Goal: Task Accomplishment & Management: Manage account settings

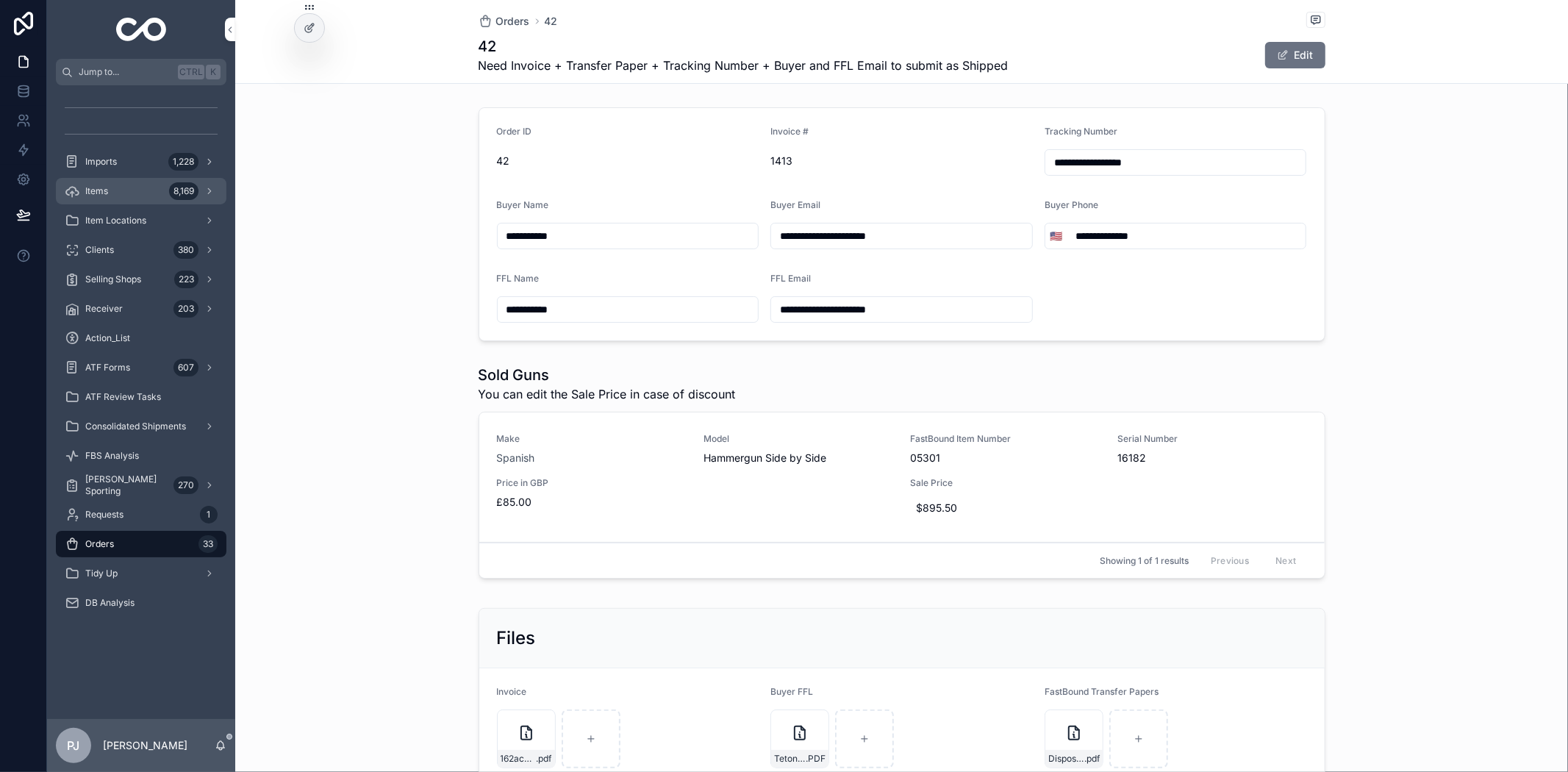
click at [118, 187] on div "Items 8,169" at bounding box center [141, 191] width 153 height 23
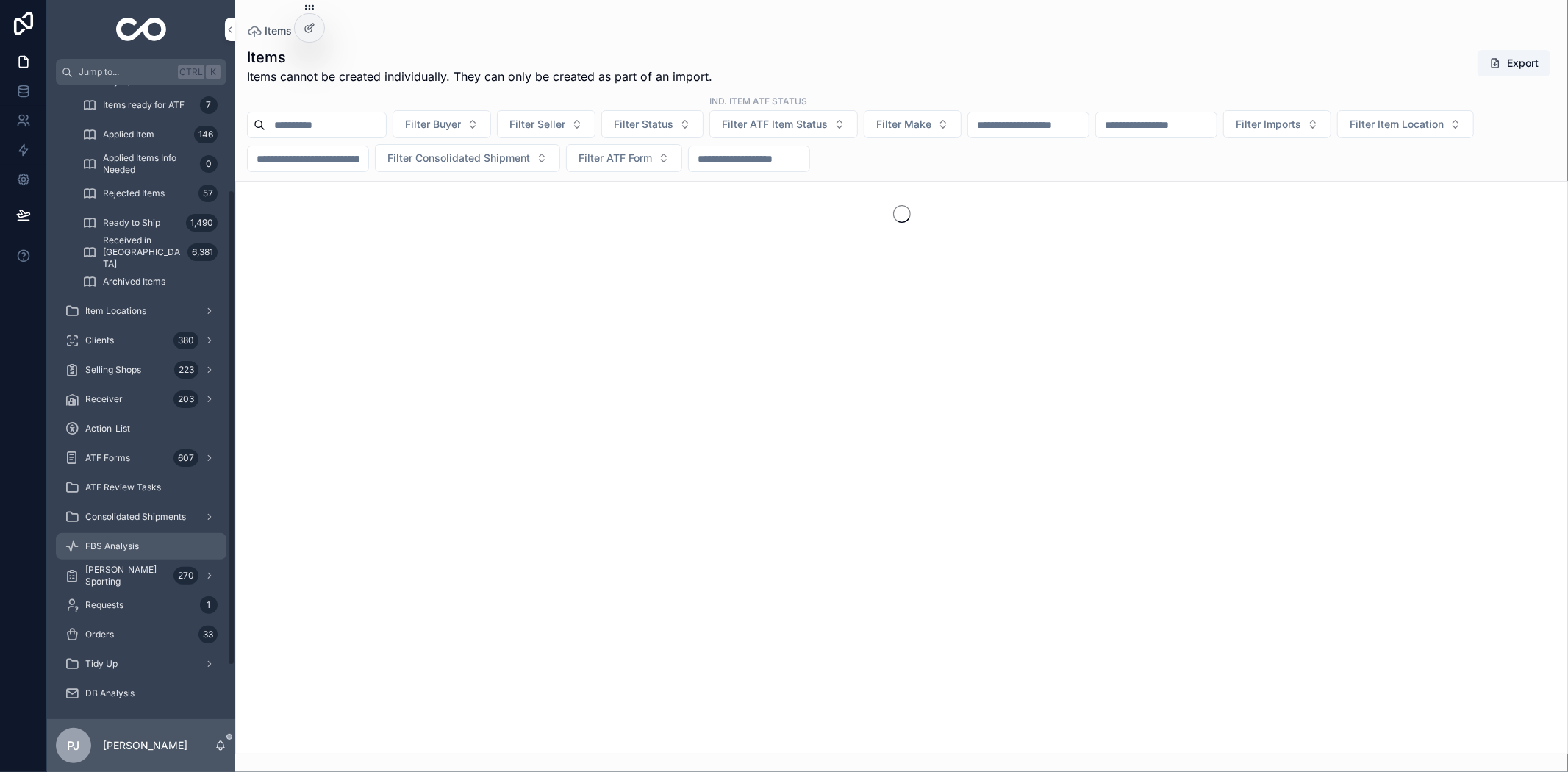
scroll to position [210, 0]
click at [143, 632] on div "Orders 33" at bounding box center [141, 628] width 153 height 23
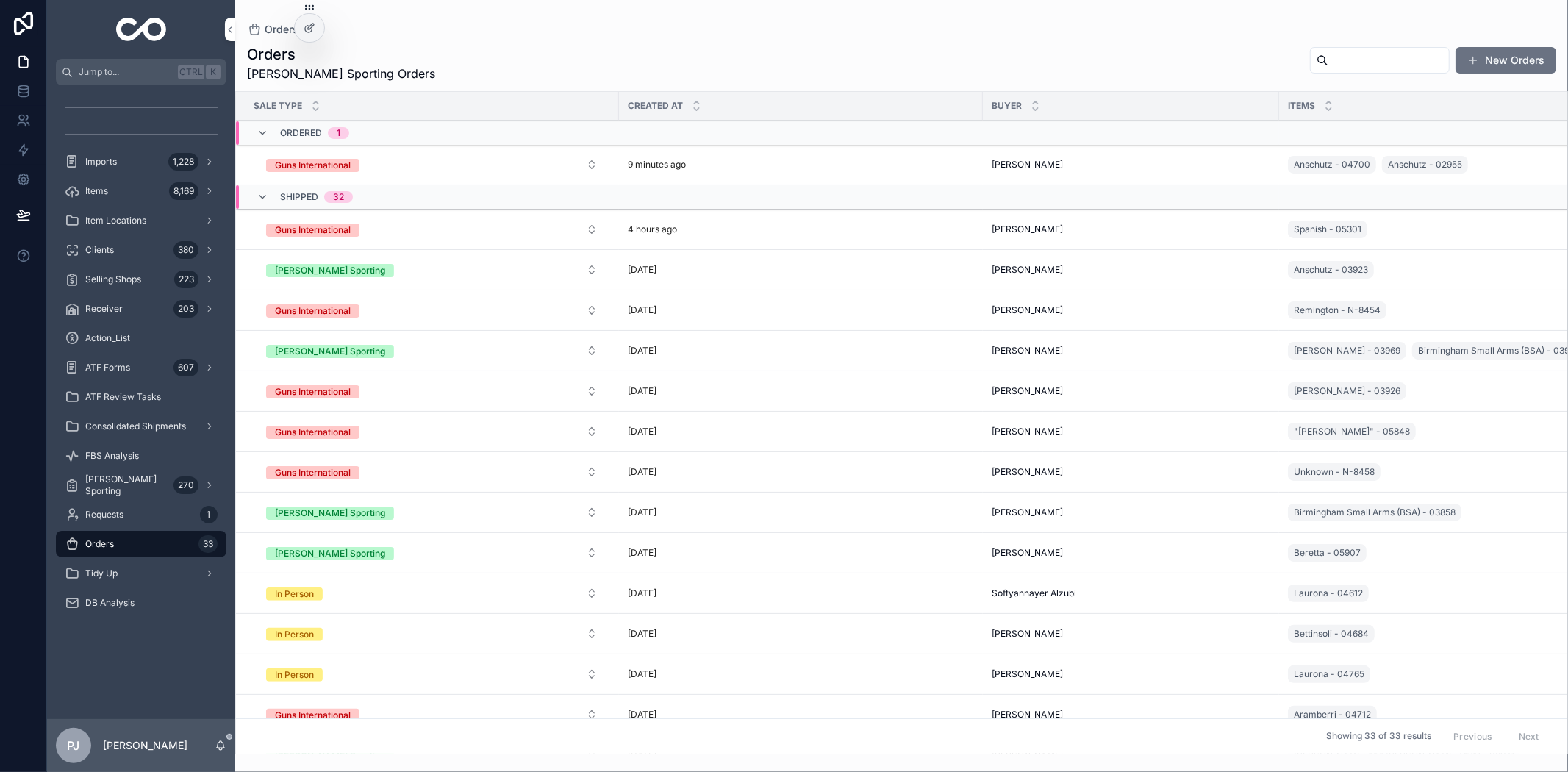
click at [1015, 267] on span "[PERSON_NAME]" at bounding box center [1027, 270] width 72 height 12
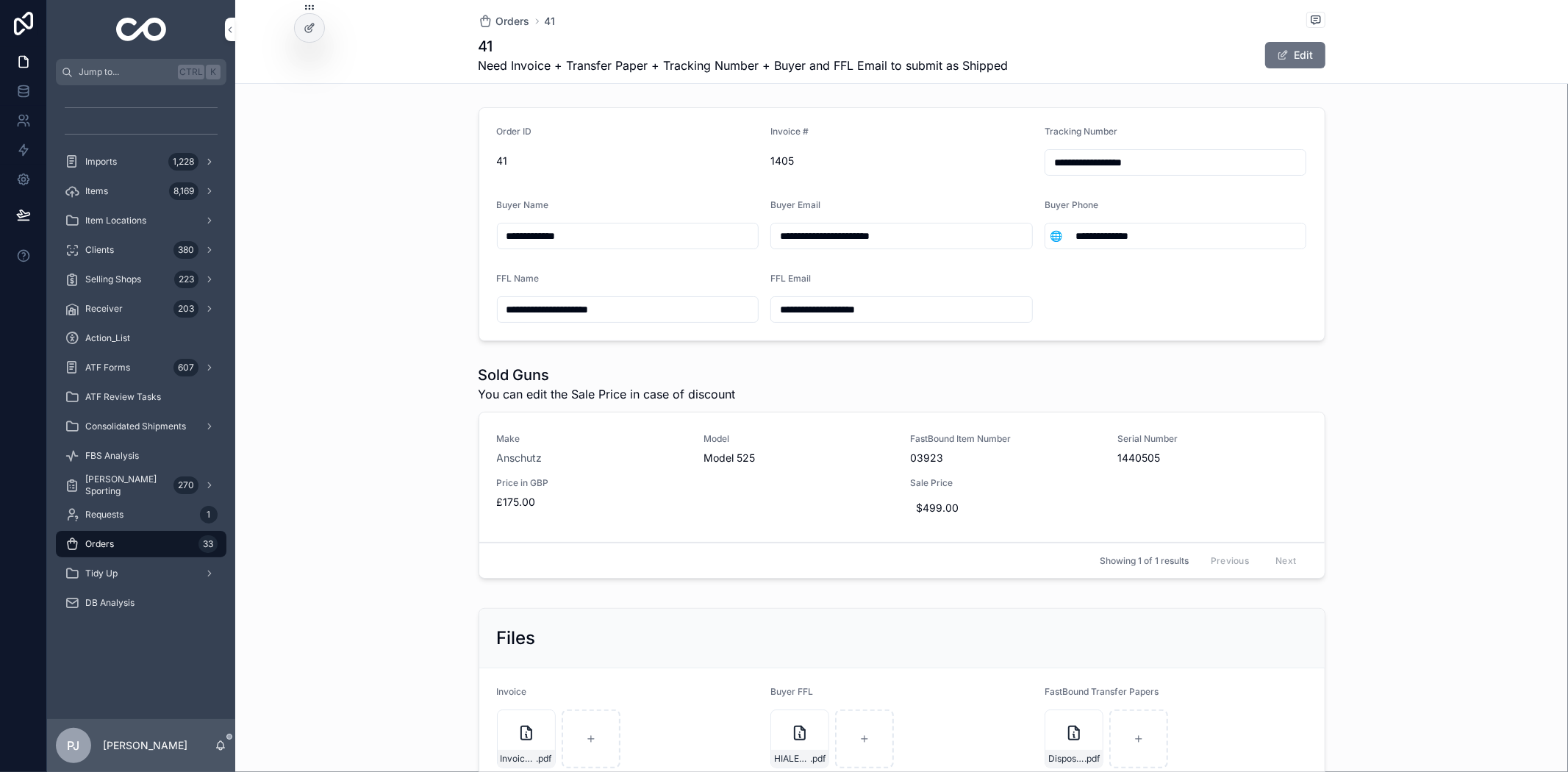
scroll to position [114, 0]
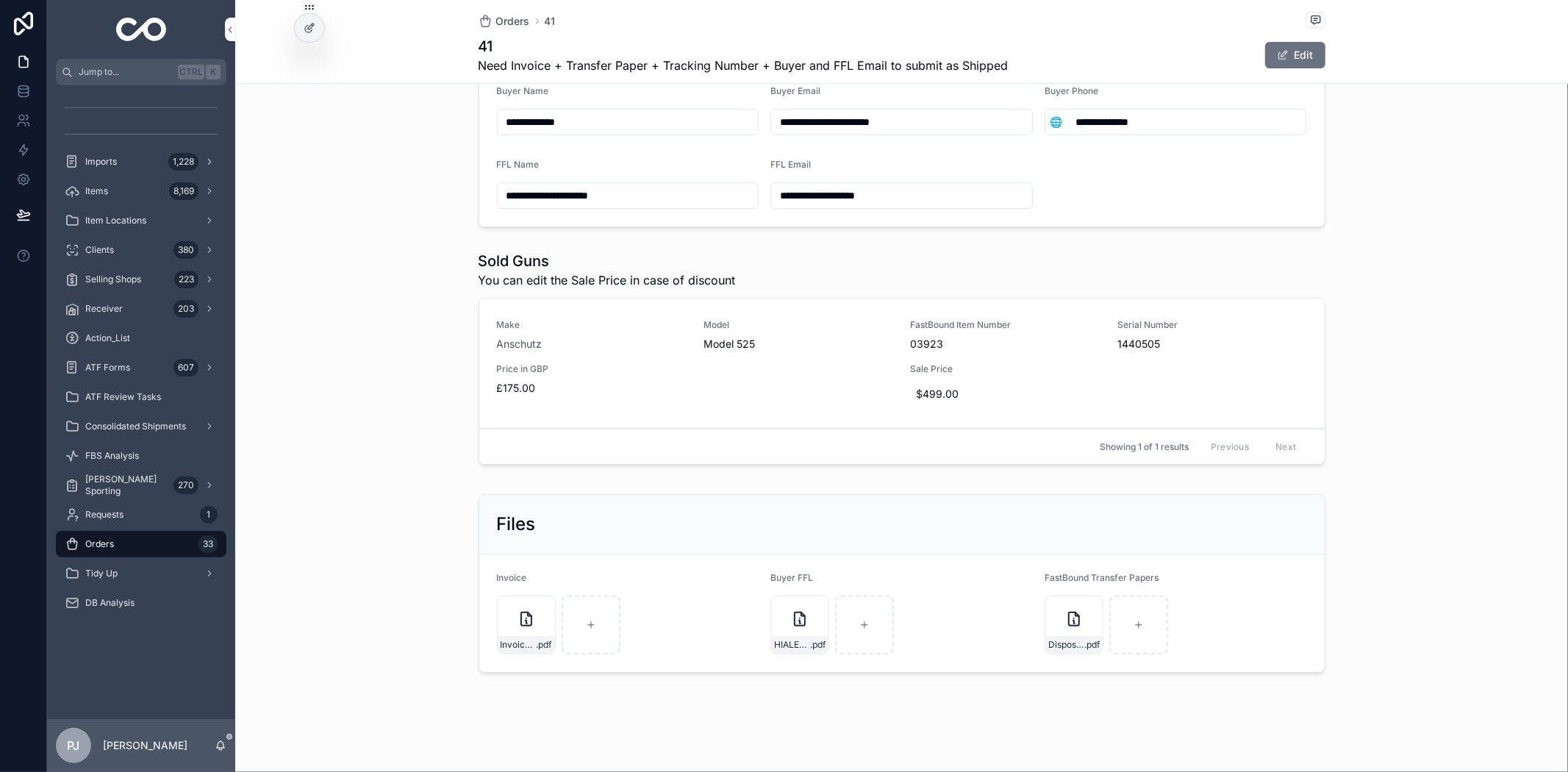
click at [1434, 410] on div "Sold Guns You can edit the Sale Price in case of discount Make Anschutz Model M…" at bounding box center [902, 361] width 1333 height 232
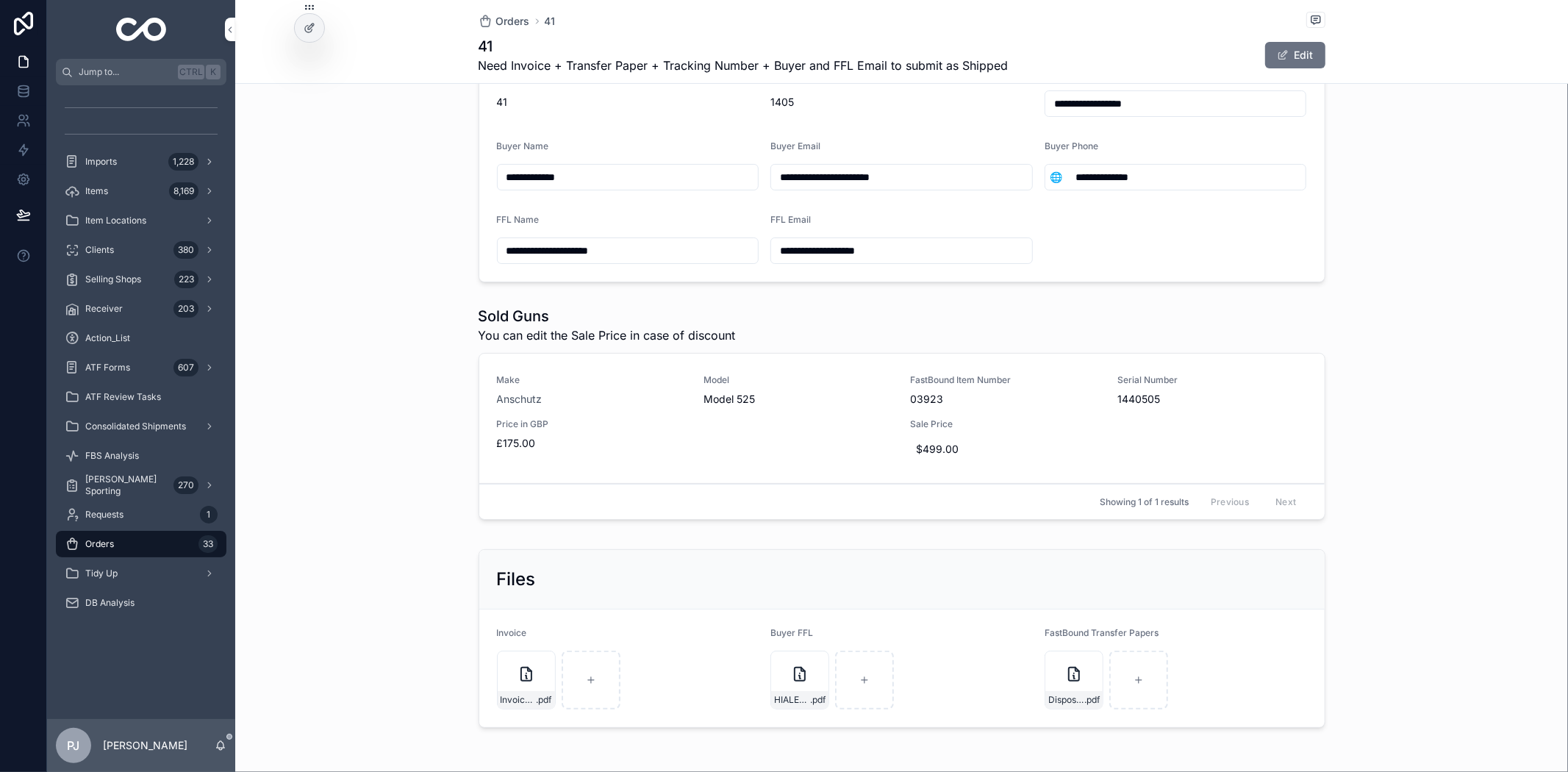
scroll to position [0, 0]
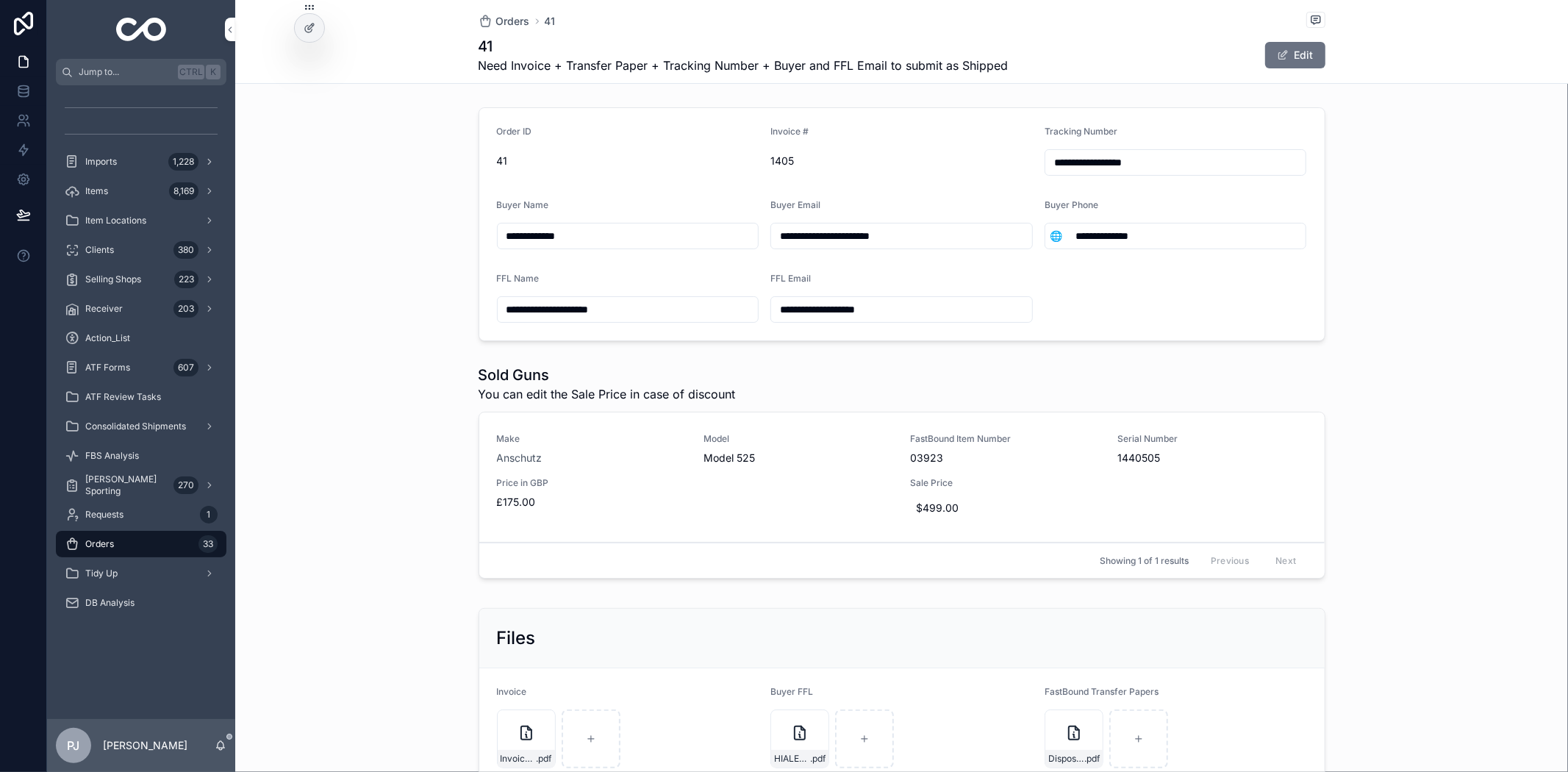
click at [1464, 387] on div "Sold Guns You can edit the Sale Price in case of discount Make Anschutz Model M…" at bounding box center [902, 474] width 1333 height 232
click at [337, 234] on div "**********" at bounding box center [902, 224] width 1333 height 246
click at [134, 190] on div "Items 8,169" at bounding box center [141, 191] width 153 height 23
